Goal: Information Seeking & Learning: Learn about a topic

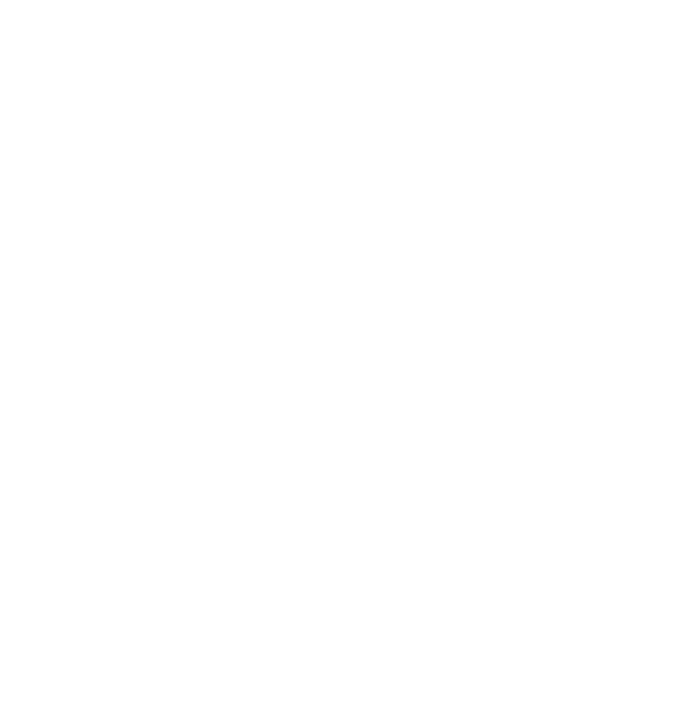
click at [485, 102] on div at bounding box center [347, 351] width 694 height 702
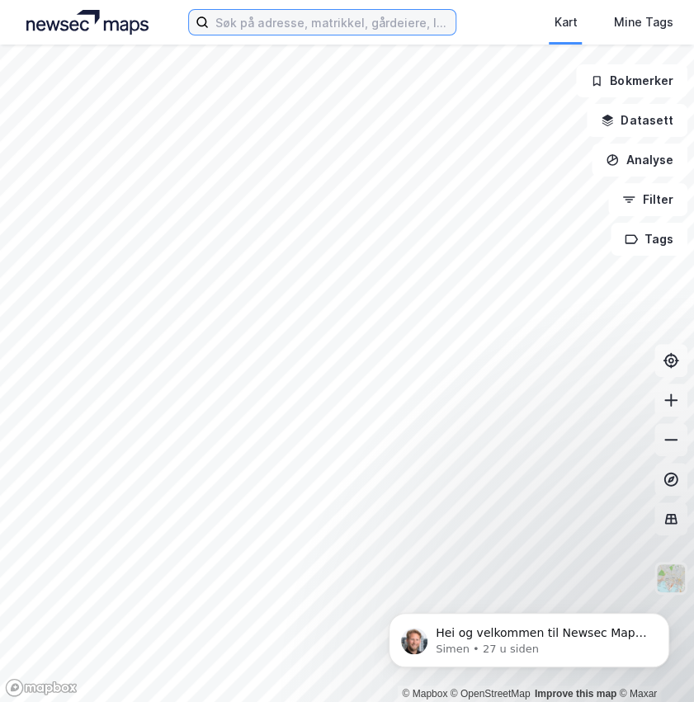
click at [320, 25] on input at bounding box center [332, 22] width 247 height 25
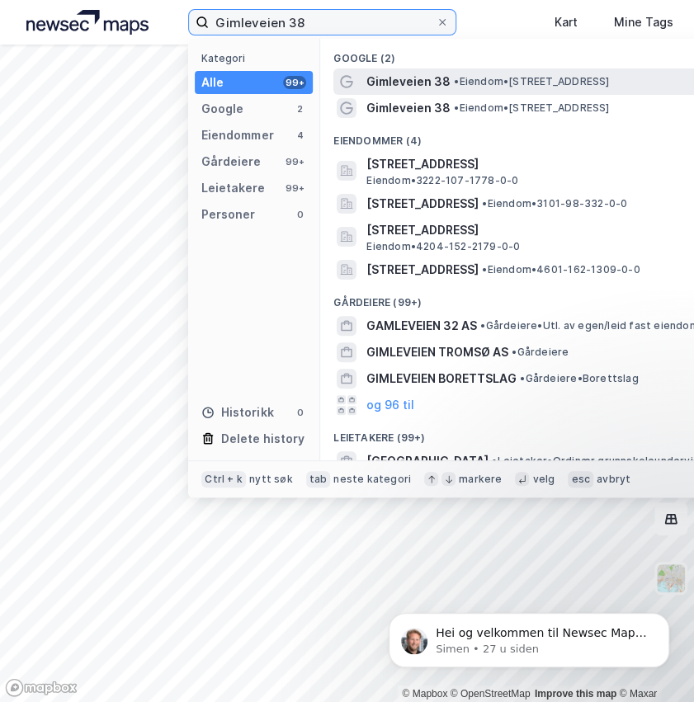
type input "Gimleveien 38"
click at [427, 81] on span "Gimleveien 38" at bounding box center [408, 82] width 84 height 20
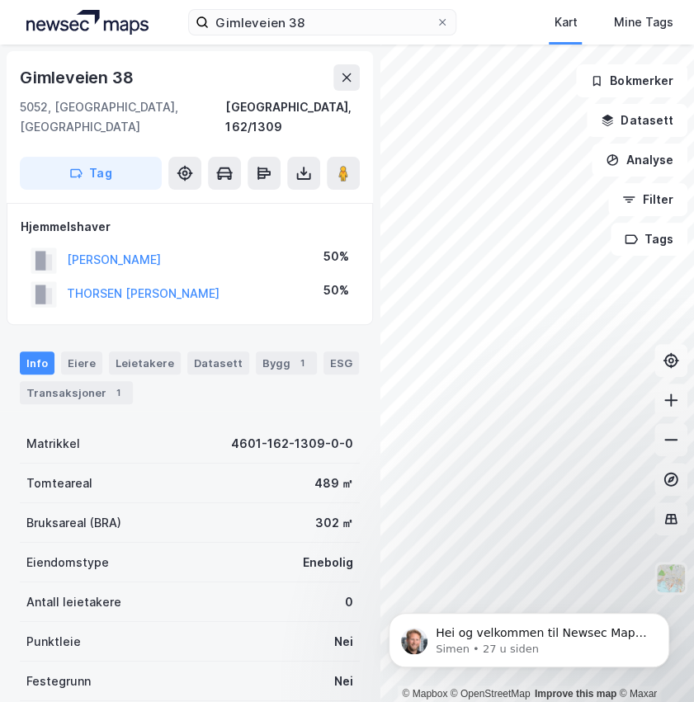
click at [355, 217] on div "Hjemmelshaver" at bounding box center [190, 227] width 338 height 20
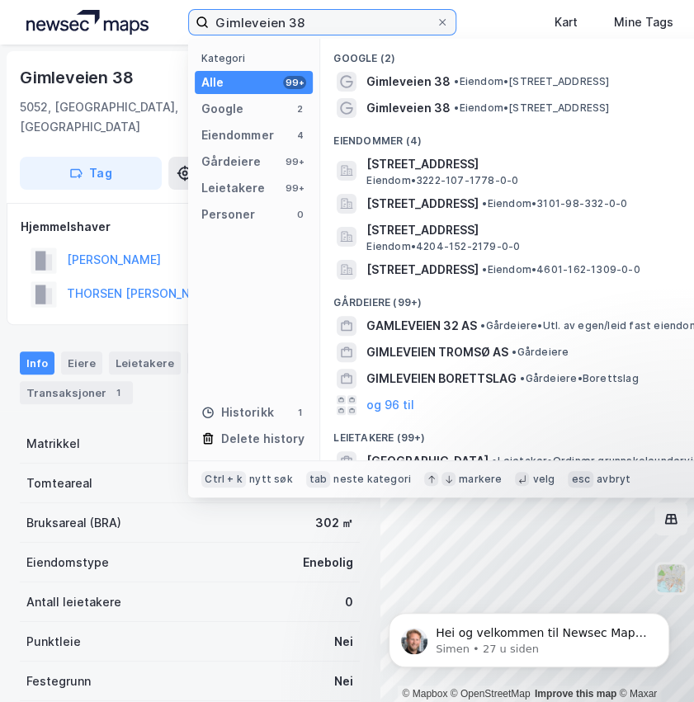
click at [310, 22] on input "Gimleveien 38" at bounding box center [322, 22] width 227 height 25
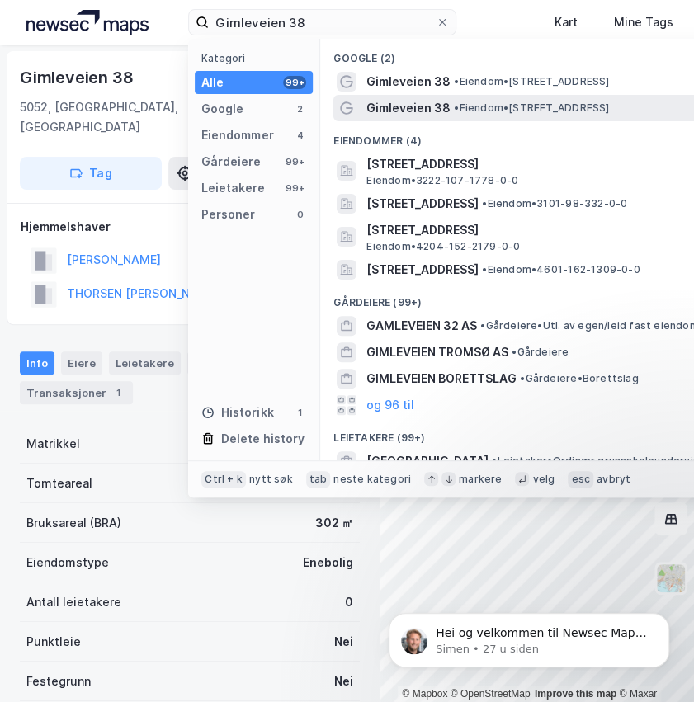
click at [564, 101] on div "Gimleveien 38 • Eiendom • [STREET_ADDRESS]" at bounding box center [565, 108] width 399 height 20
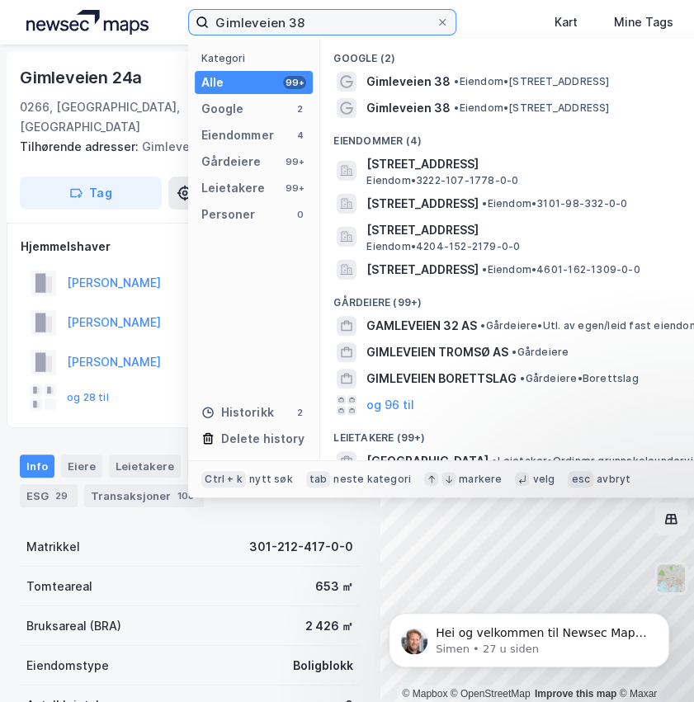
click at [352, 27] on input "Gimleveien 38" at bounding box center [322, 22] width 227 height 25
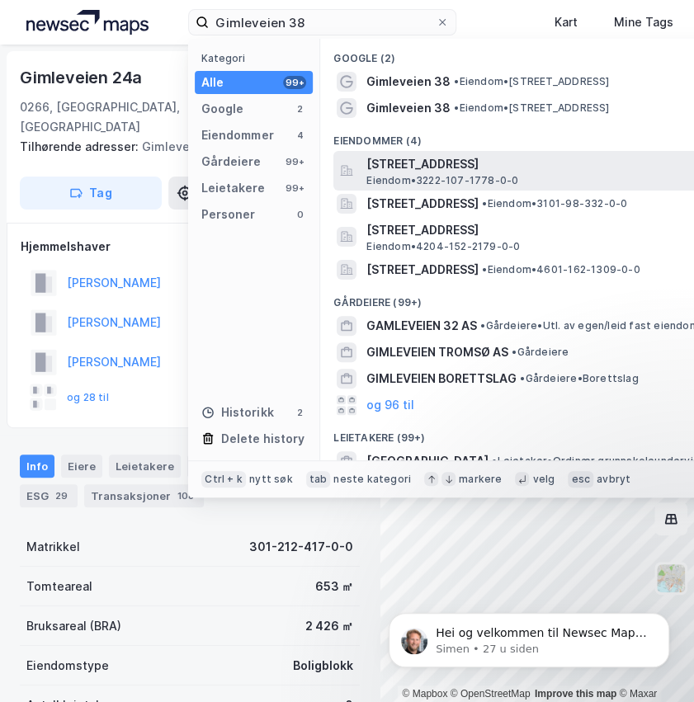
click at [484, 182] on span "Eiendom • 3222-107-1778-0-0" at bounding box center [442, 180] width 152 height 13
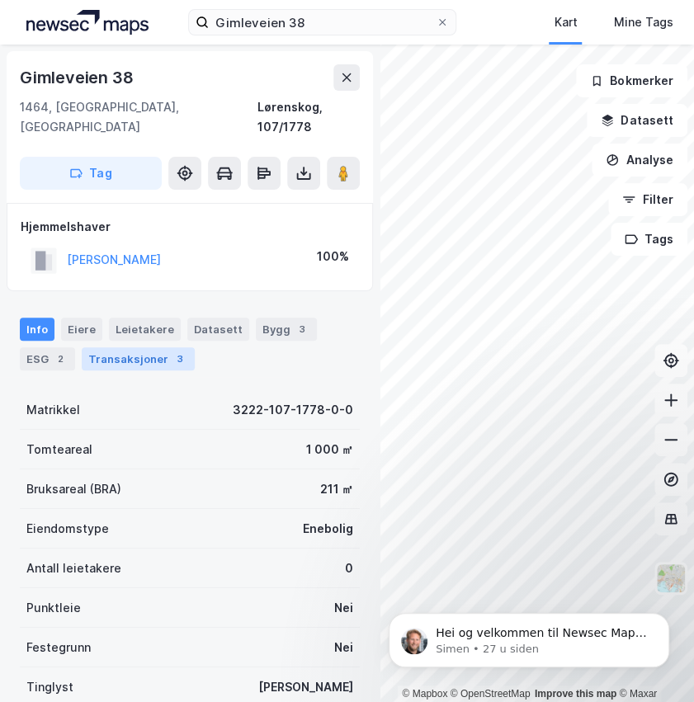
click at [155, 347] on div "Transaksjoner 3" at bounding box center [138, 358] width 113 height 23
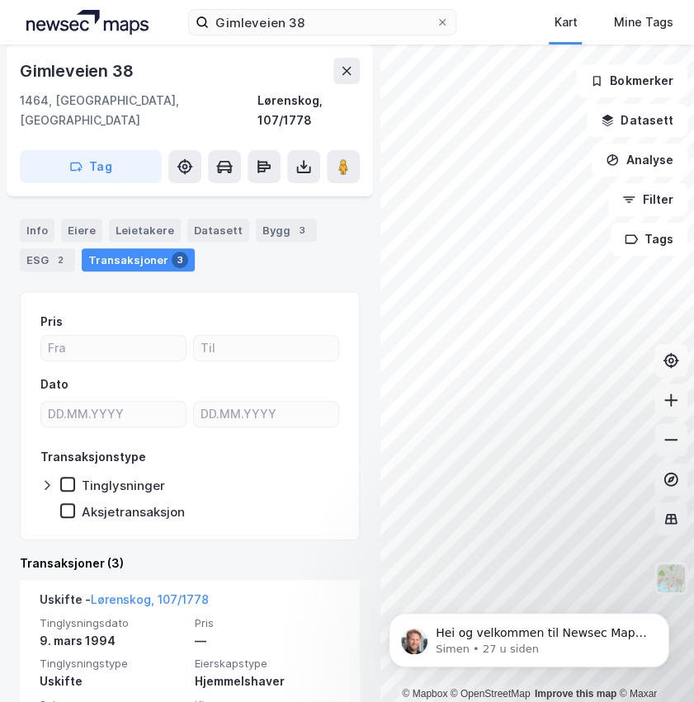
scroll to position [78, 0]
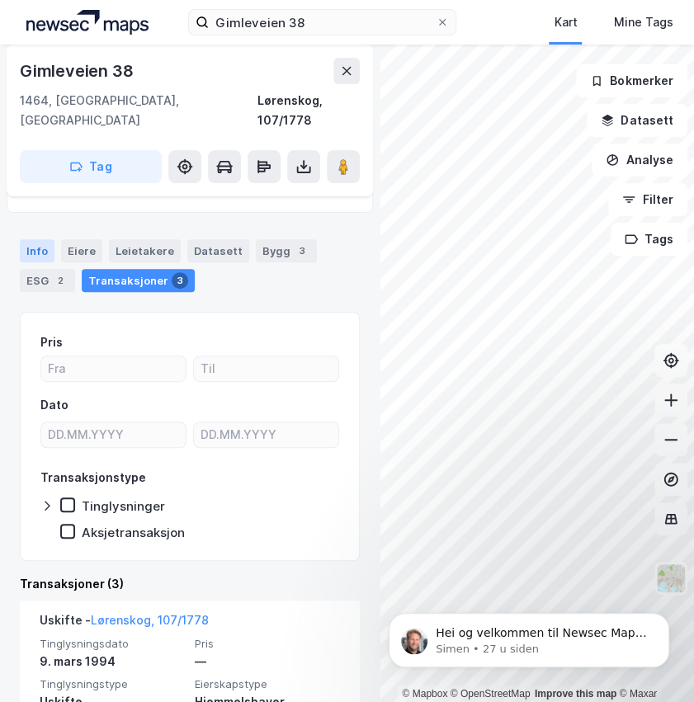
click at [41, 239] on div "Info" at bounding box center [37, 250] width 35 height 23
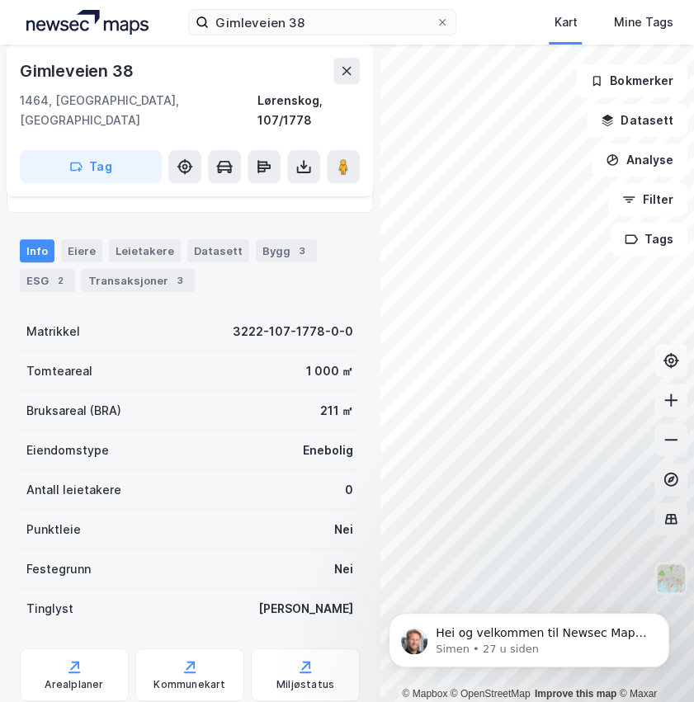
scroll to position [111, 0]
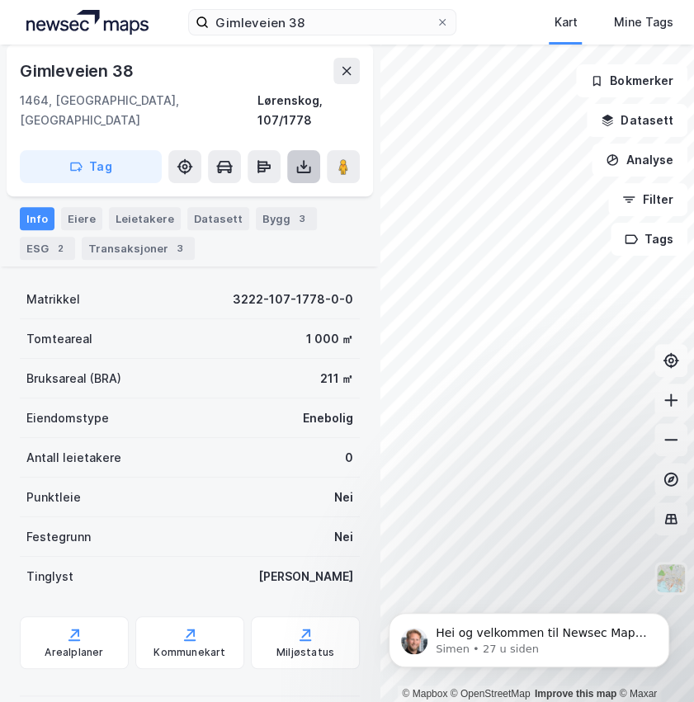
click at [307, 158] on icon at bounding box center [303, 166] width 17 height 17
click at [281, 111] on div "[STREET_ADDRESS] Tag" at bounding box center [190, 121] width 366 height 152
click at [116, 241] on div "Transaksjoner 3" at bounding box center [138, 248] width 113 height 23
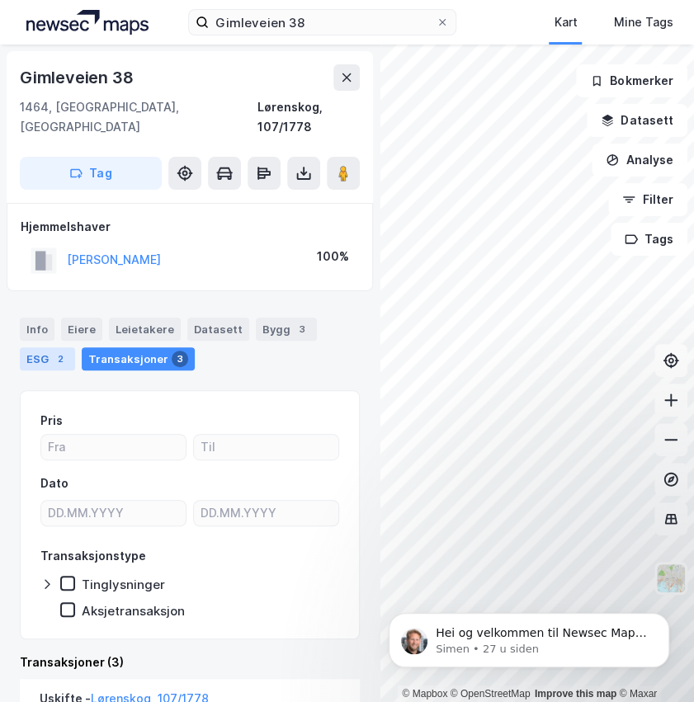
click at [66, 351] on div "2" at bounding box center [60, 359] width 17 height 17
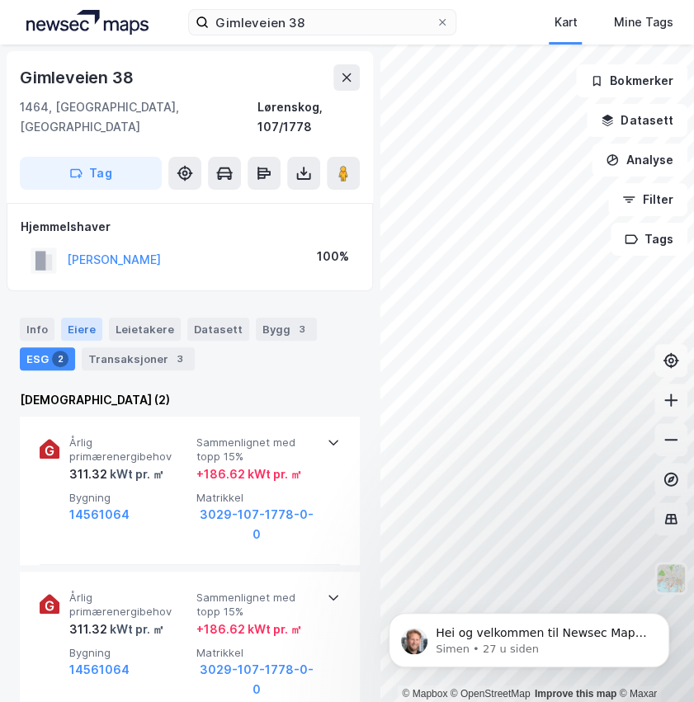
click at [78, 318] on div "Eiere" at bounding box center [81, 329] width 41 height 23
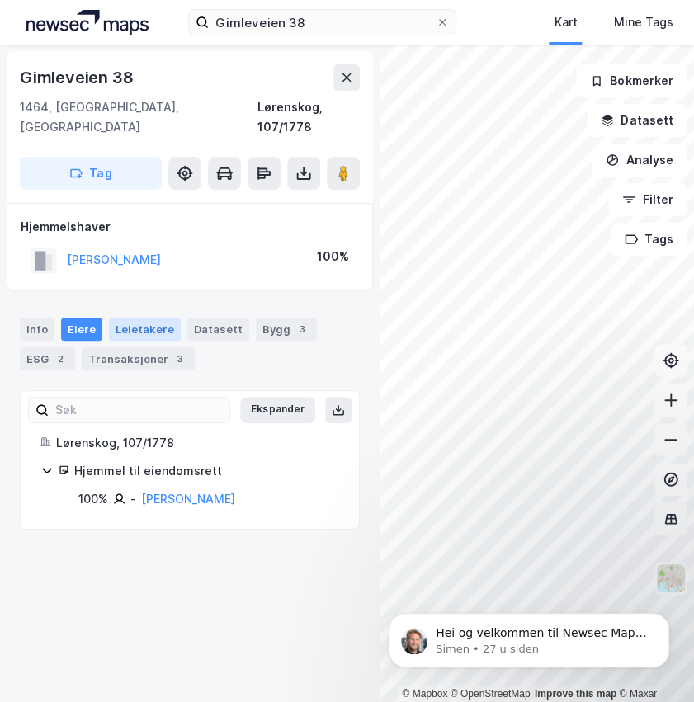
click at [135, 318] on div "Leietakere" at bounding box center [145, 329] width 72 height 23
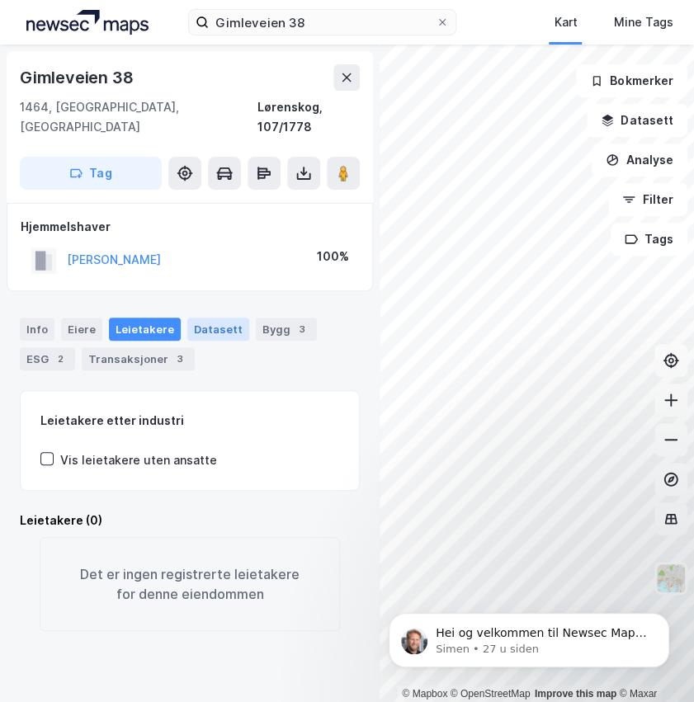
click at [201, 318] on div "Datasett" at bounding box center [218, 329] width 62 height 23
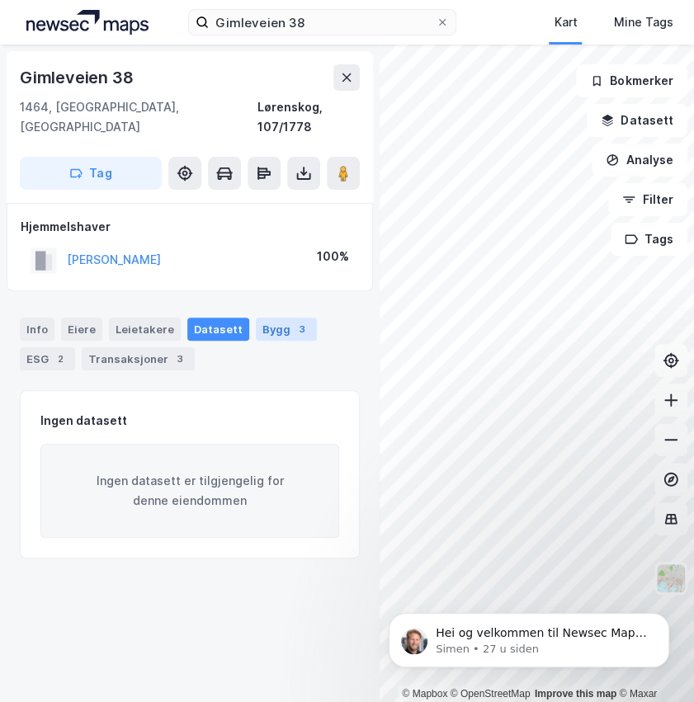
click at [256, 318] on div "Bygg 3" at bounding box center [286, 329] width 61 height 23
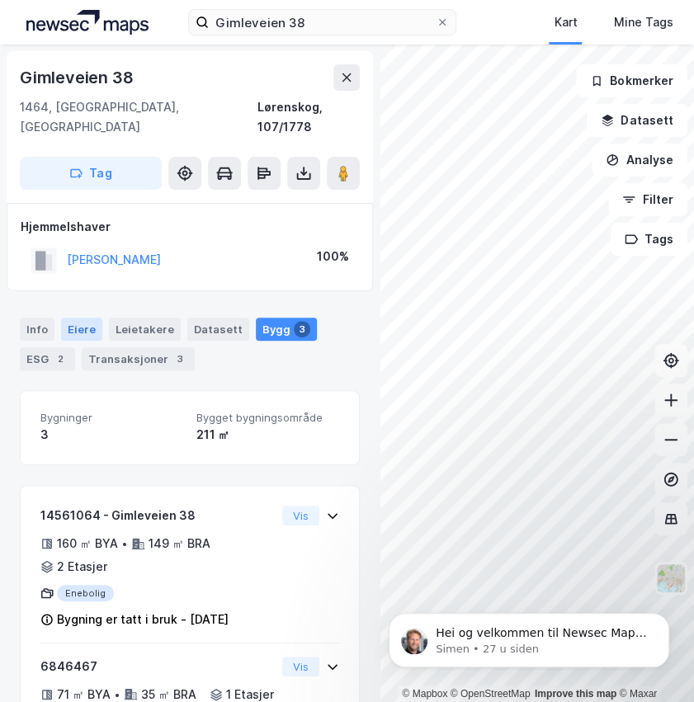
click at [71, 318] on div "Eiere" at bounding box center [81, 329] width 41 height 23
